Goal: Task Accomplishment & Management: Complete application form

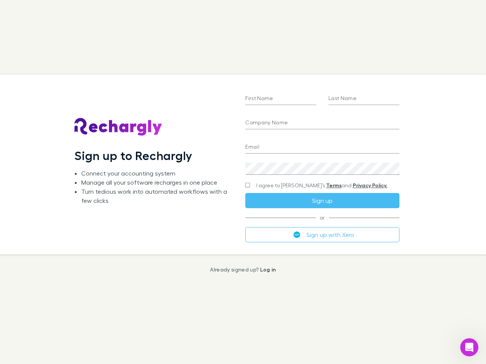
click at [243, 182] on div "First Name Last Name Company Name Email Create a password I agree to Rechargly’…" at bounding box center [322, 164] width 166 height 179
click at [280, 99] on input "First Name" at bounding box center [280, 99] width 71 height 12
click at [363, 99] on input "Last Name" at bounding box center [363, 99] width 71 height 12
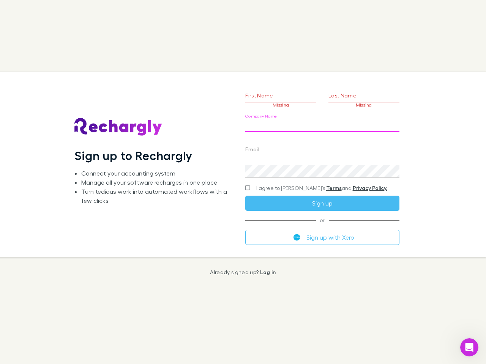
click at [322, 123] on input "Company Name" at bounding box center [322, 126] width 154 height 12
click at [322, 148] on input "Email" at bounding box center [322, 150] width 154 height 12
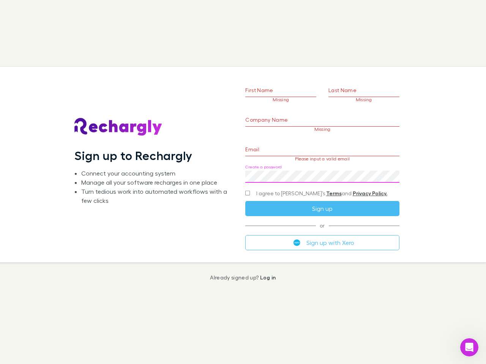
click at [322, 169] on div "Create a password" at bounding box center [322, 174] width 154 height 18
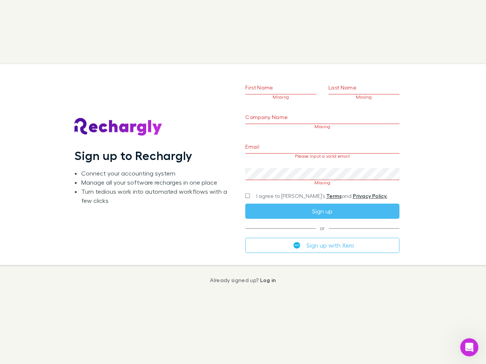
click at [307, 186] on form "First Name Missing Last Name Missing Company Name Missing Email Please input a …" at bounding box center [322, 155] width 154 height 195
click at [322, 201] on div "I agree to [PERSON_NAME]’s Terms and Privacy Policy." at bounding box center [322, 196] width 154 height 9
click at [322, 235] on form "First Name Missing Last Name Missing Company Name Missing Email Please input a …" at bounding box center [322, 155] width 154 height 195
